Goal: Navigation & Orientation: Find specific page/section

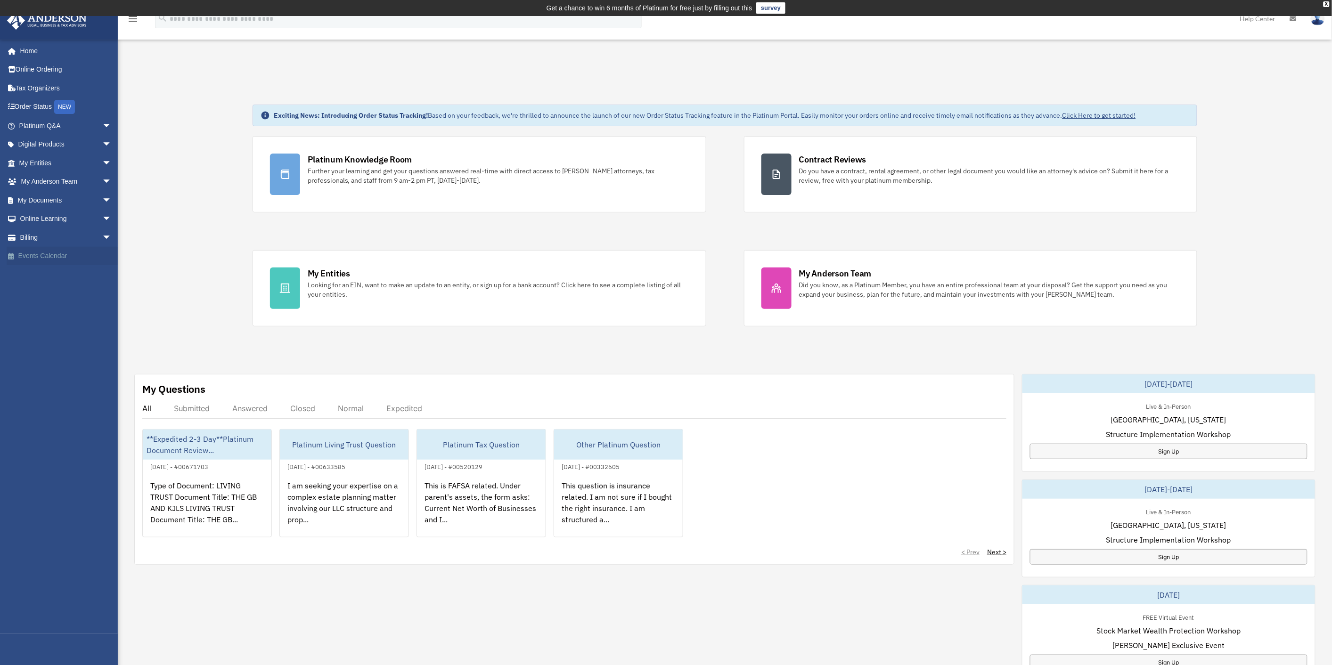
click at [36, 254] on link "Events Calendar" at bounding box center [66, 256] width 119 height 19
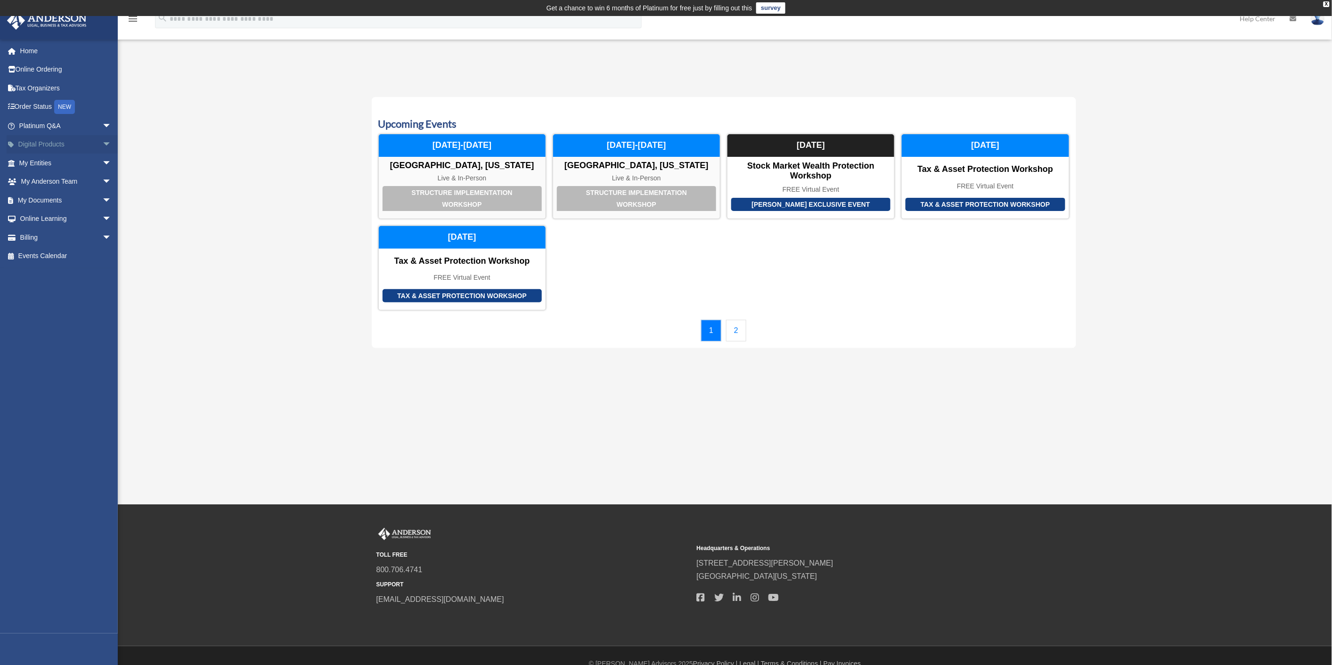
click at [72, 145] on link "Digital Products arrow_drop_down" at bounding box center [66, 144] width 119 height 19
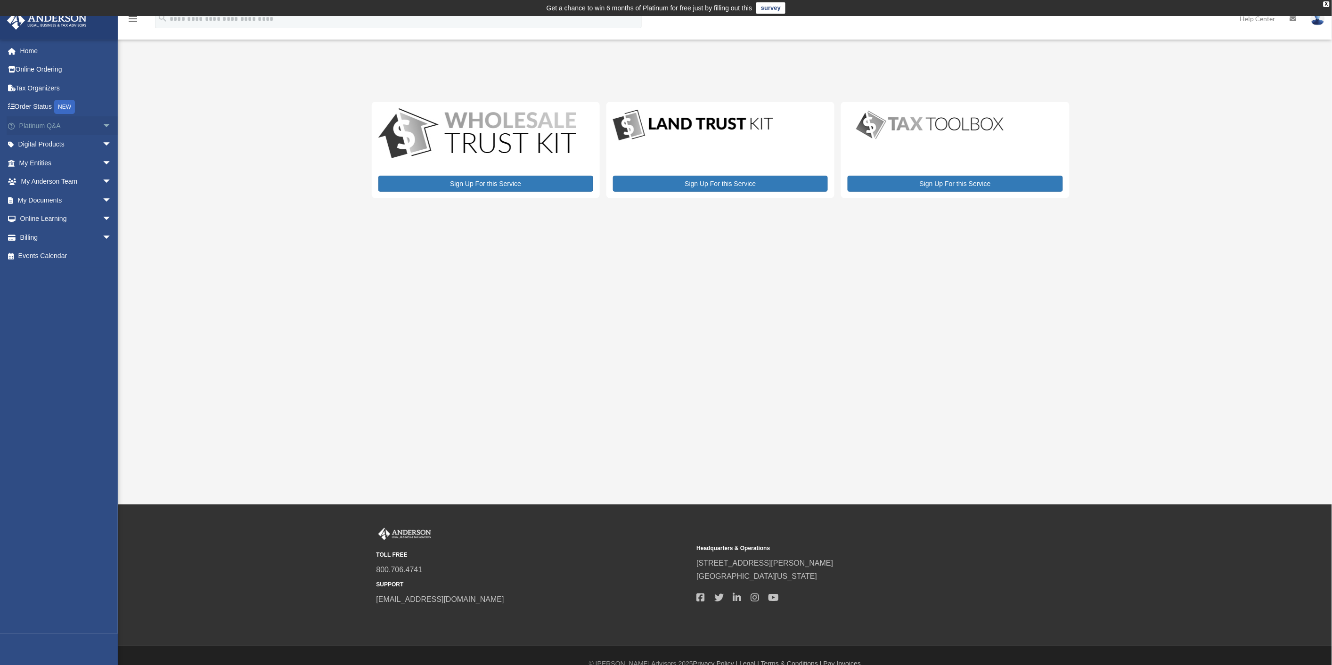
click at [50, 126] on link "Platinum Q&A arrow_drop_down" at bounding box center [66, 125] width 119 height 19
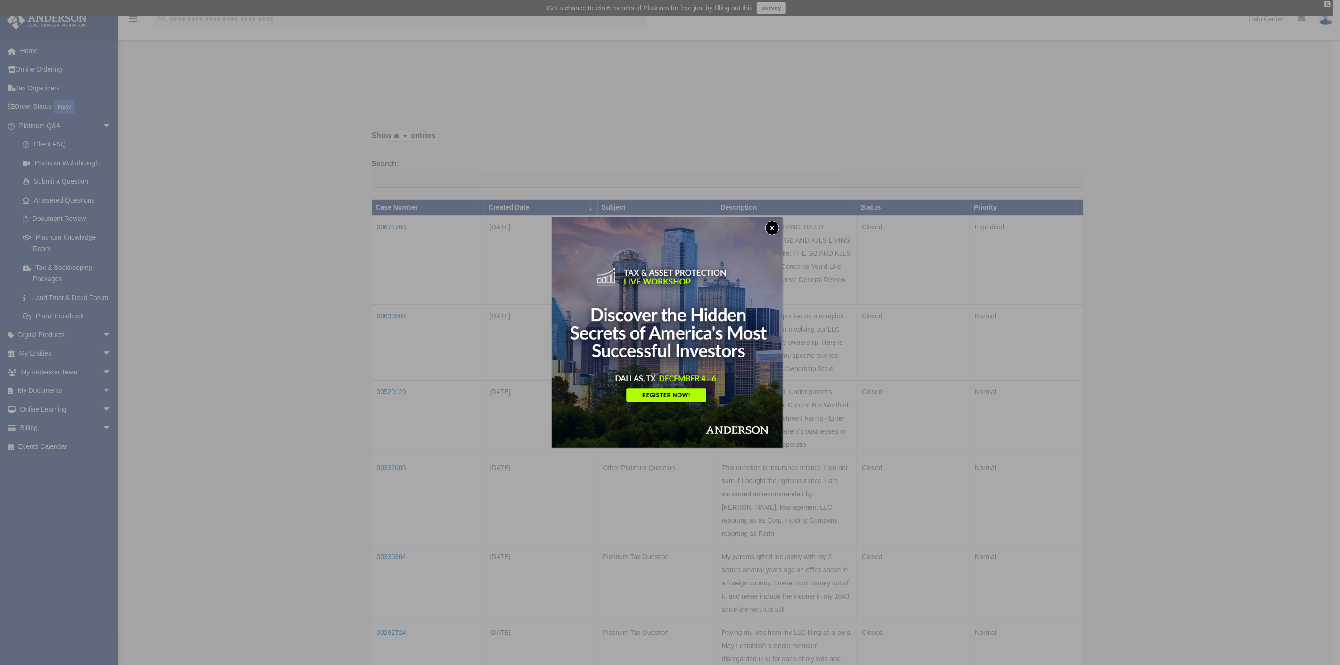
click at [667, 359] on img at bounding box center [667, 332] width 231 height 231
click at [779, 227] on button "x" at bounding box center [772, 228] width 14 height 14
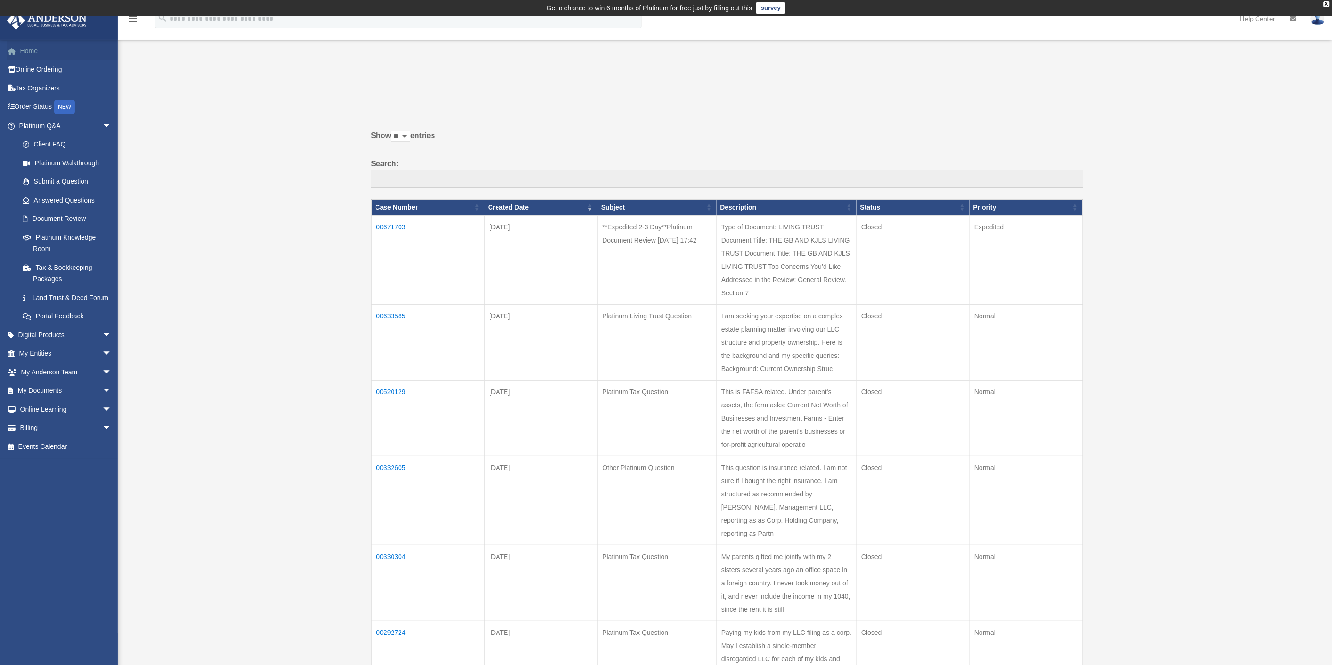
click at [25, 49] on link "Home" at bounding box center [66, 50] width 119 height 19
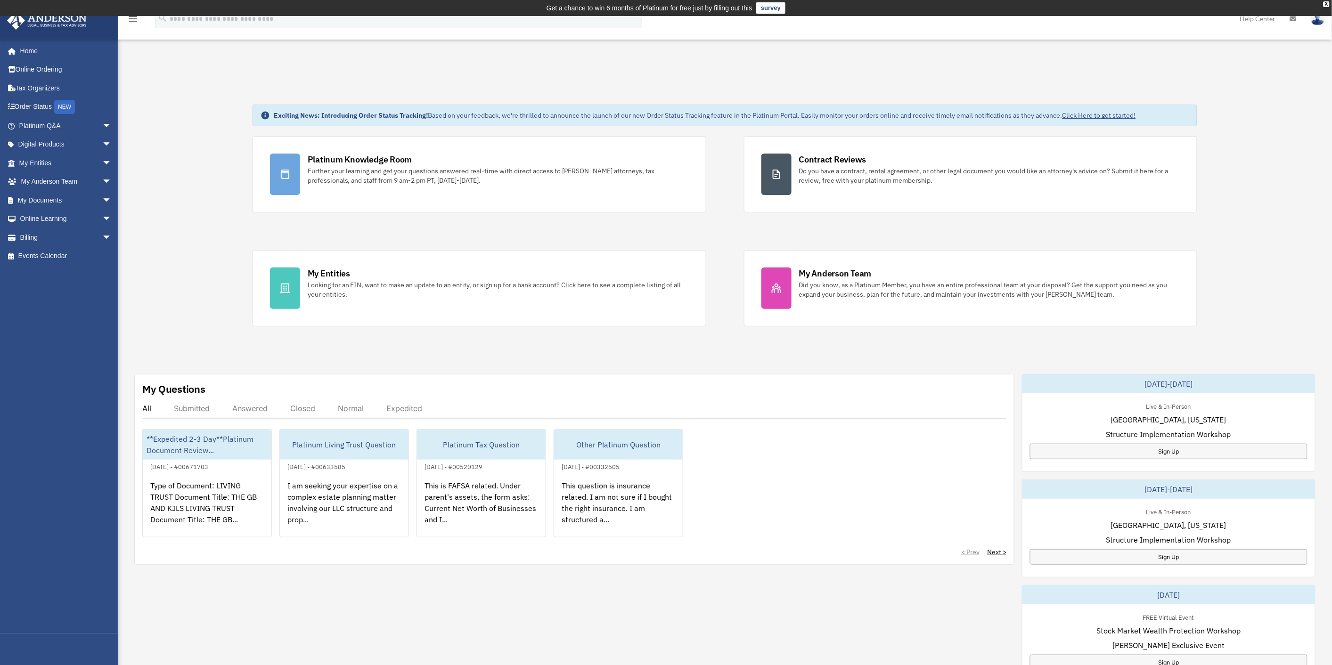
click at [133, 21] on icon "menu" at bounding box center [132, 18] width 11 height 11
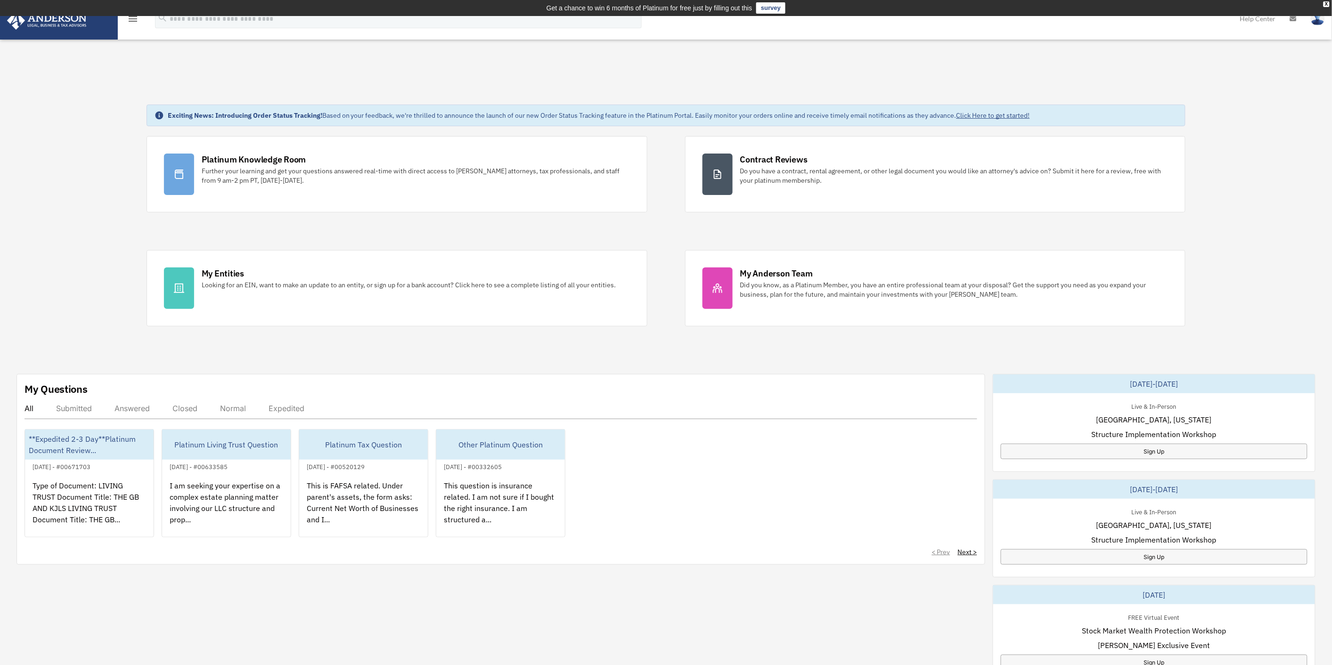
click at [130, 21] on icon "menu" at bounding box center [132, 18] width 11 height 11
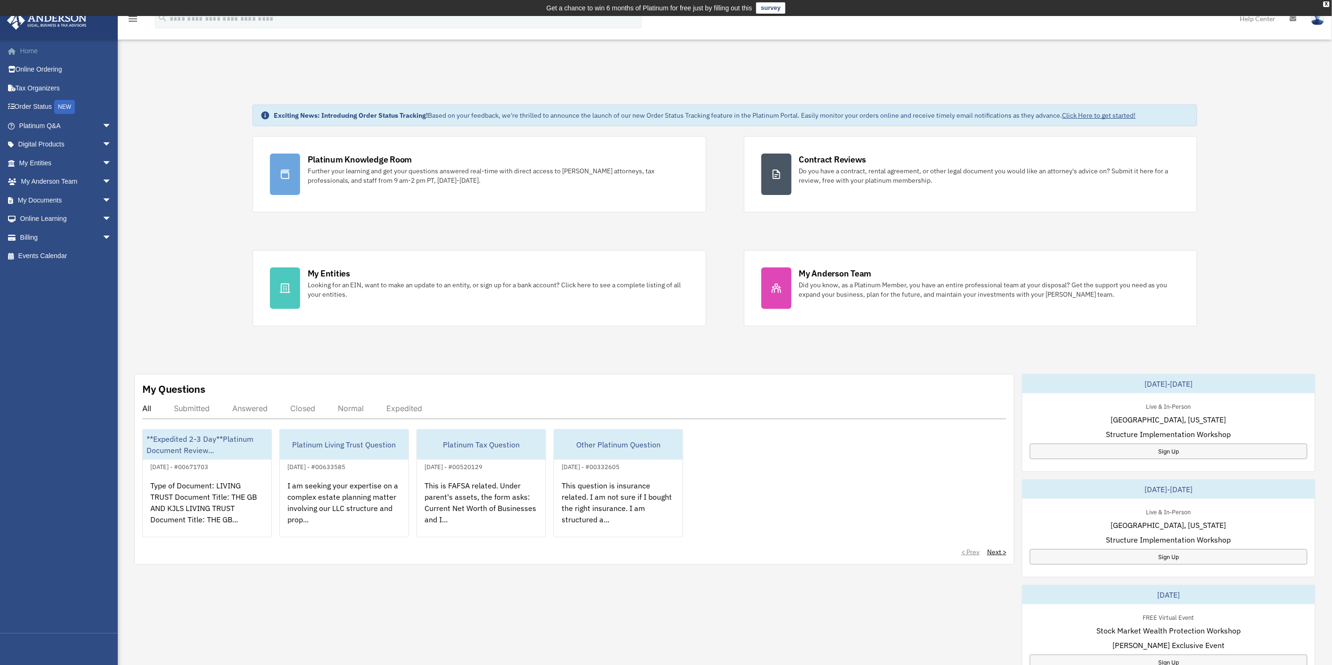
click at [26, 49] on link "Home" at bounding box center [66, 50] width 119 height 19
click at [102, 124] on span "arrow_drop_down" at bounding box center [111, 125] width 19 height 19
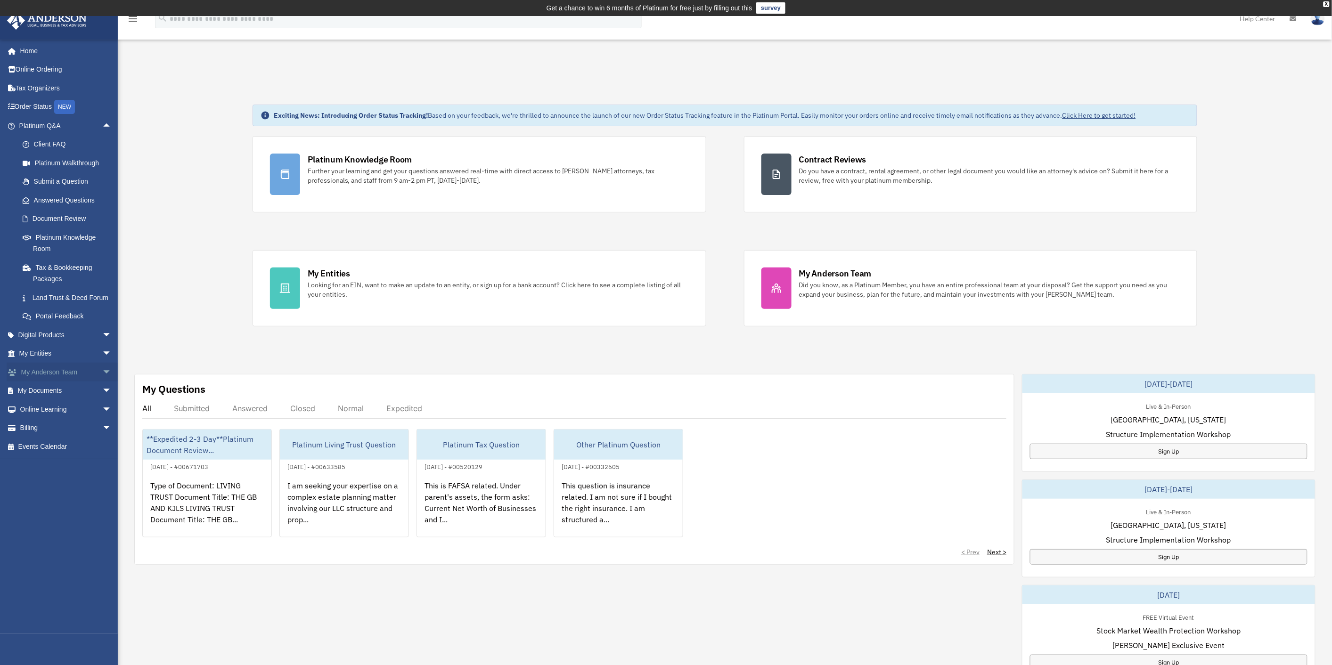
click at [104, 382] on span "arrow_drop_down" at bounding box center [111, 372] width 19 height 19
